Goal: Task Accomplishment & Management: Manage account settings

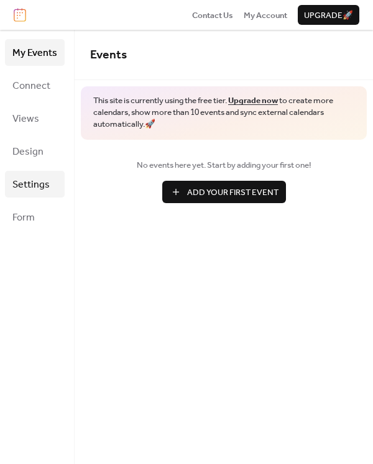
click at [44, 181] on span "Settings" at bounding box center [30, 184] width 37 height 19
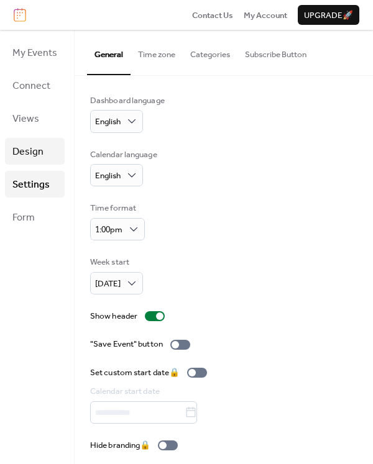
click at [33, 142] on span "Design" at bounding box center [27, 151] width 31 height 19
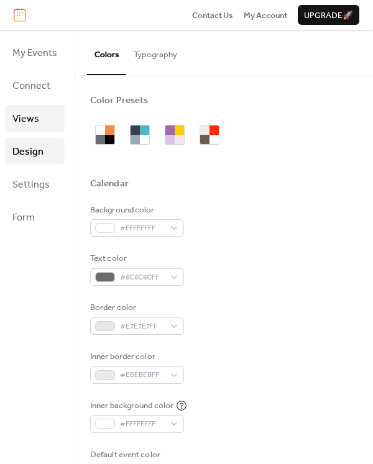
click at [31, 114] on span "Views" at bounding box center [25, 118] width 27 height 19
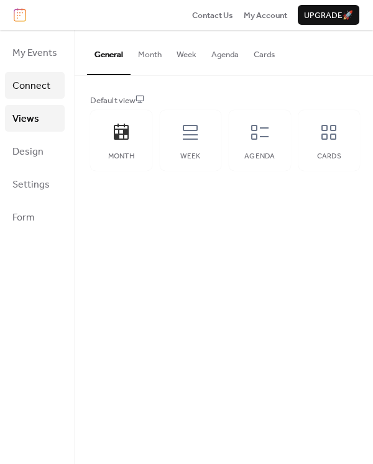
click at [41, 87] on span "Connect" at bounding box center [31, 85] width 38 height 19
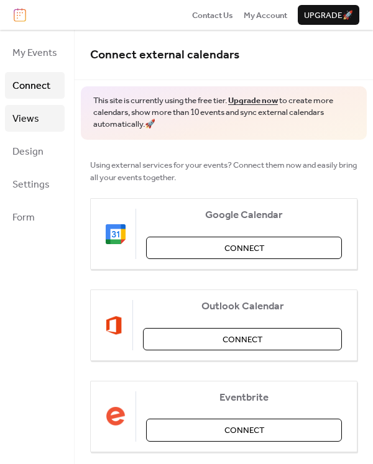
click at [39, 114] on link "Views" at bounding box center [35, 118] width 60 height 27
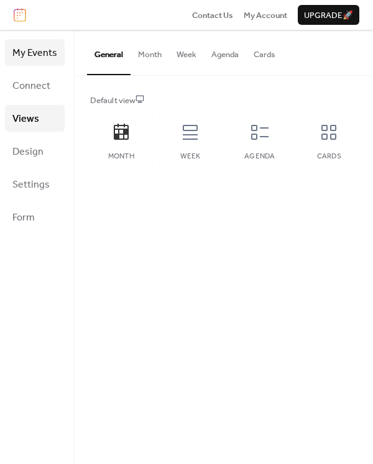
click at [34, 52] on span "My Events" at bounding box center [34, 52] width 45 height 19
